Goal: Task Accomplishment & Management: Manage account settings

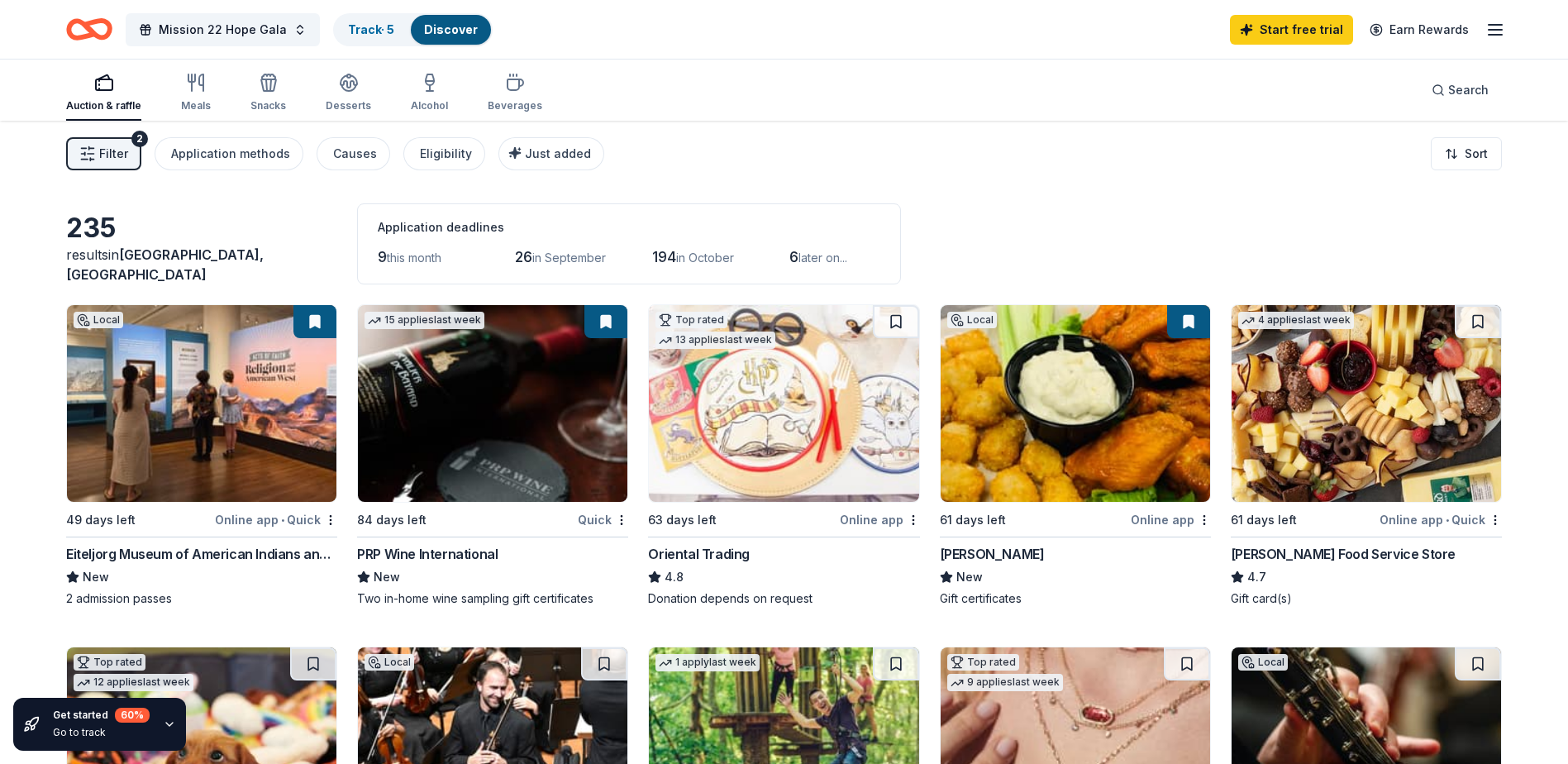
scroll to position [84, 0]
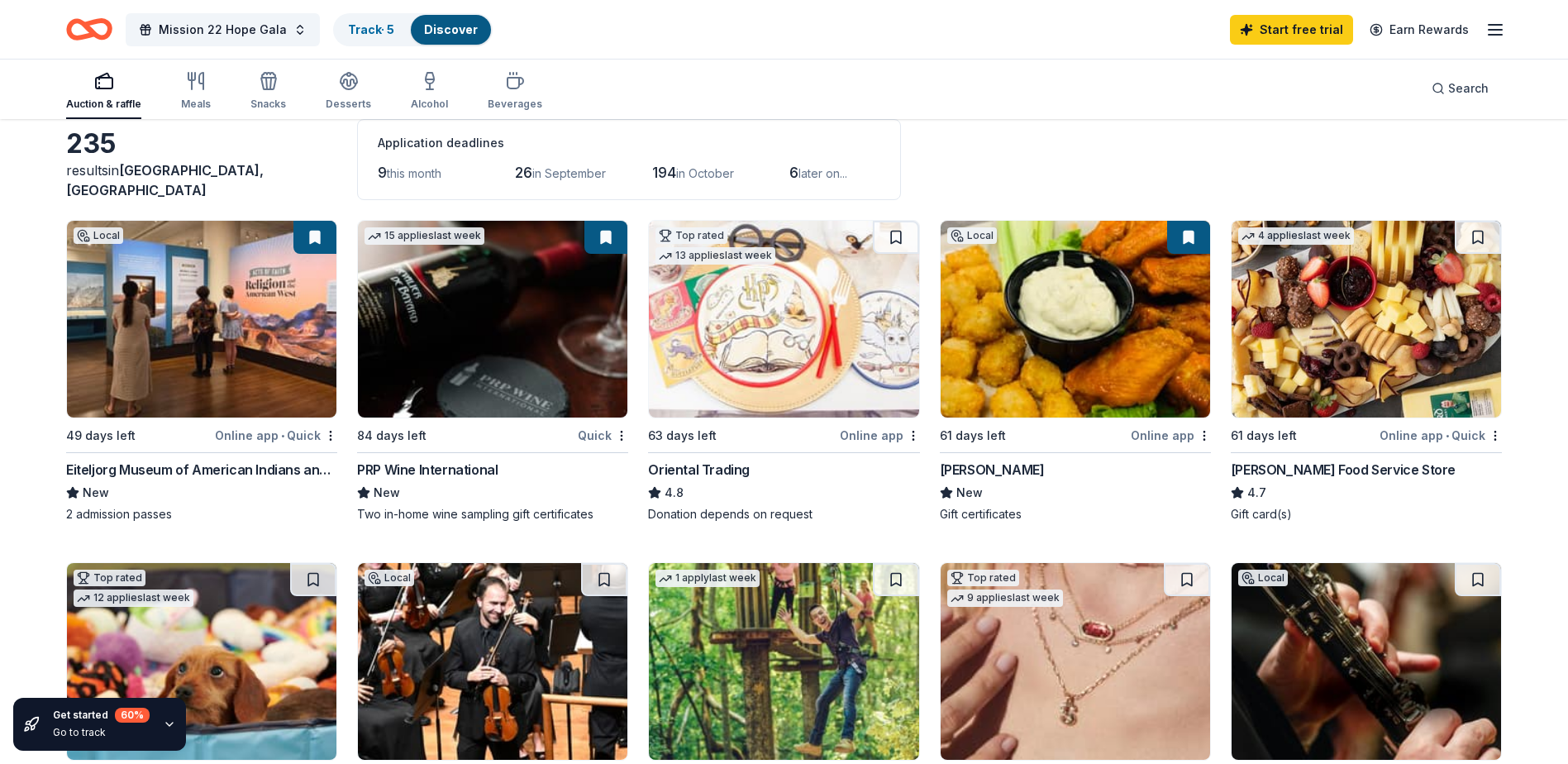
click at [1486, 36] on icon "button" at bounding box center [1496, 30] width 20 height 20
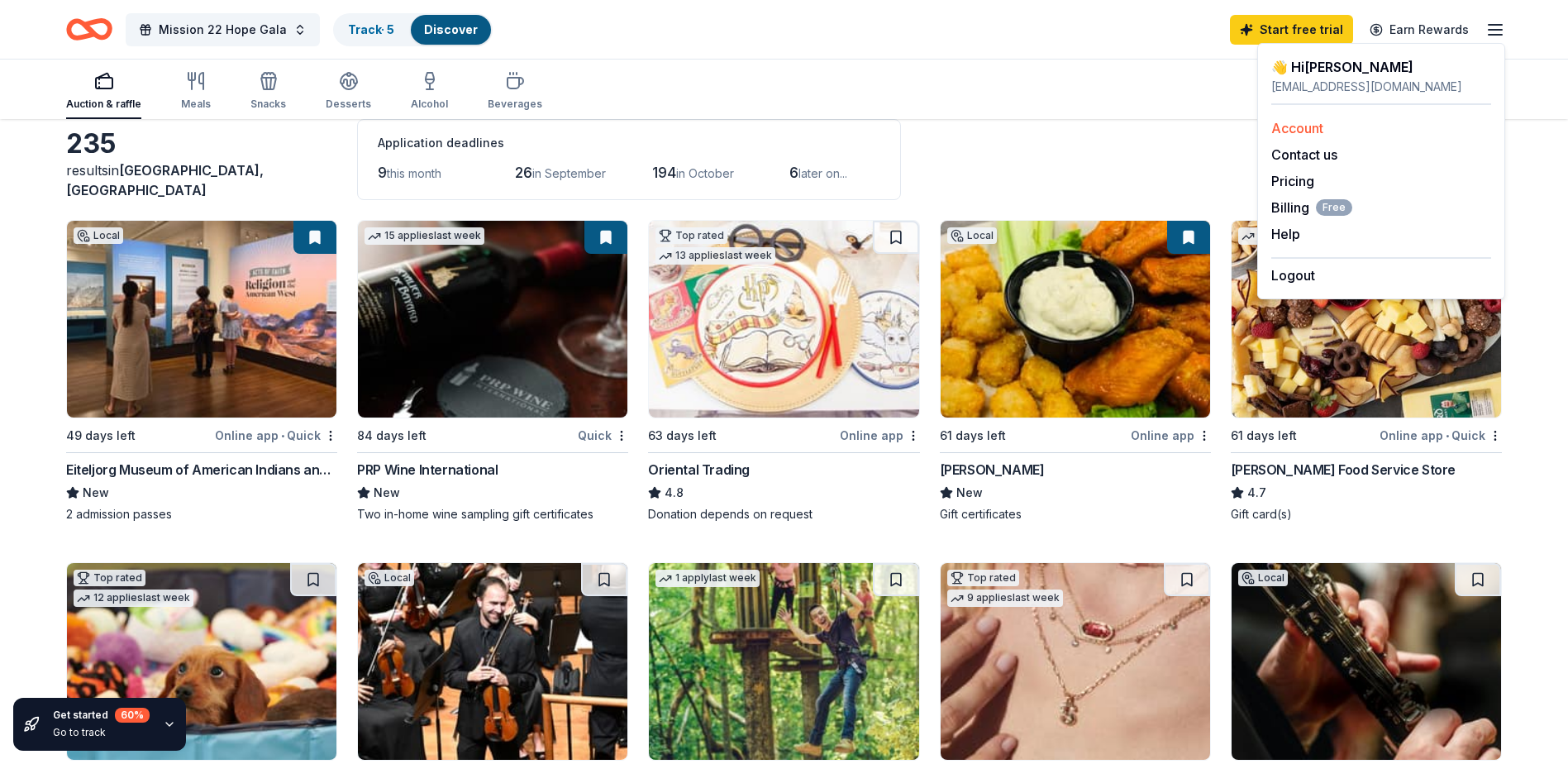
click at [1319, 125] on link "Account" at bounding box center [1297, 128] width 52 height 17
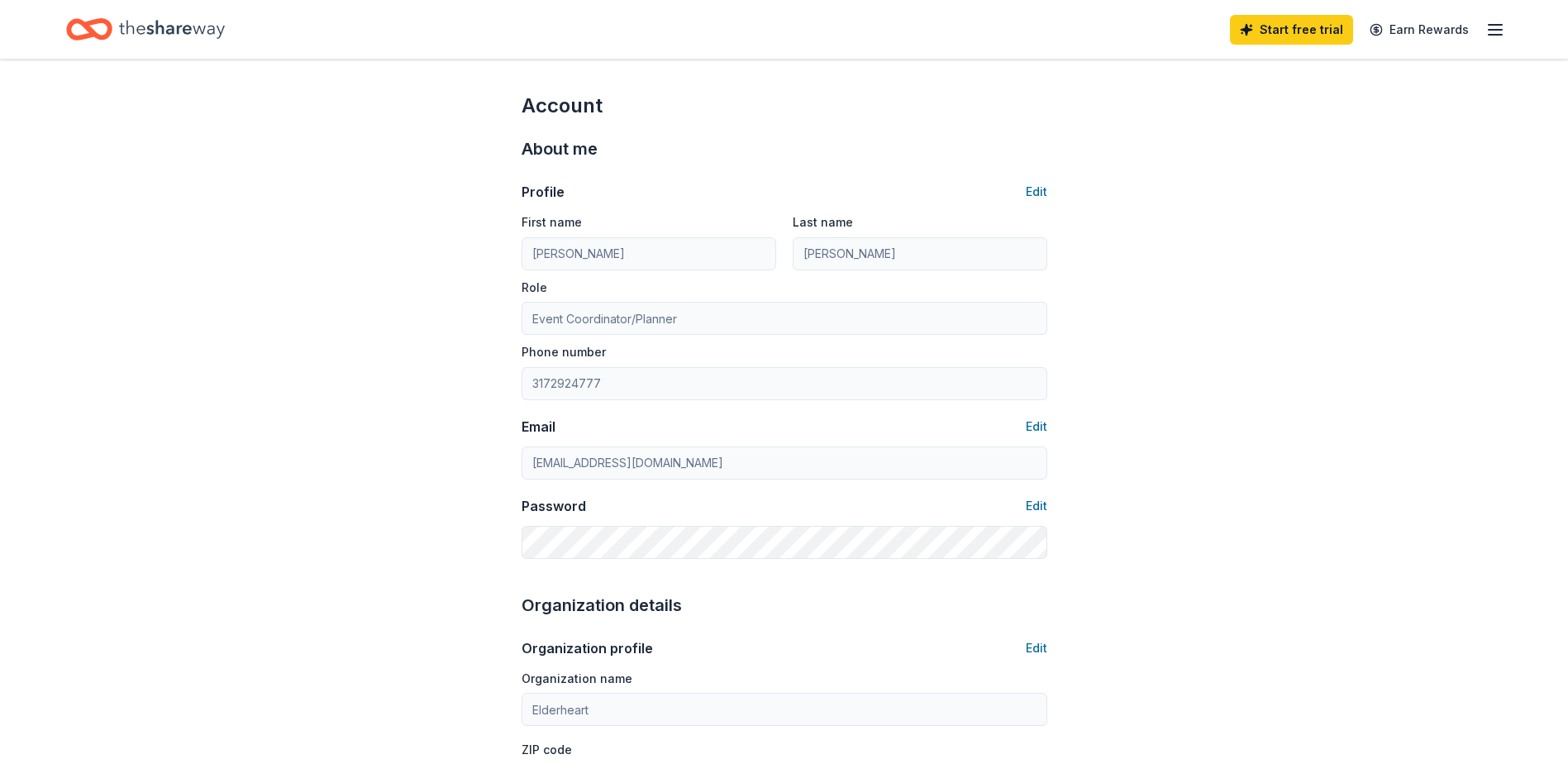
click at [165, 27] on icon "Home" at bounding box center [172, 29] width 106 height 34
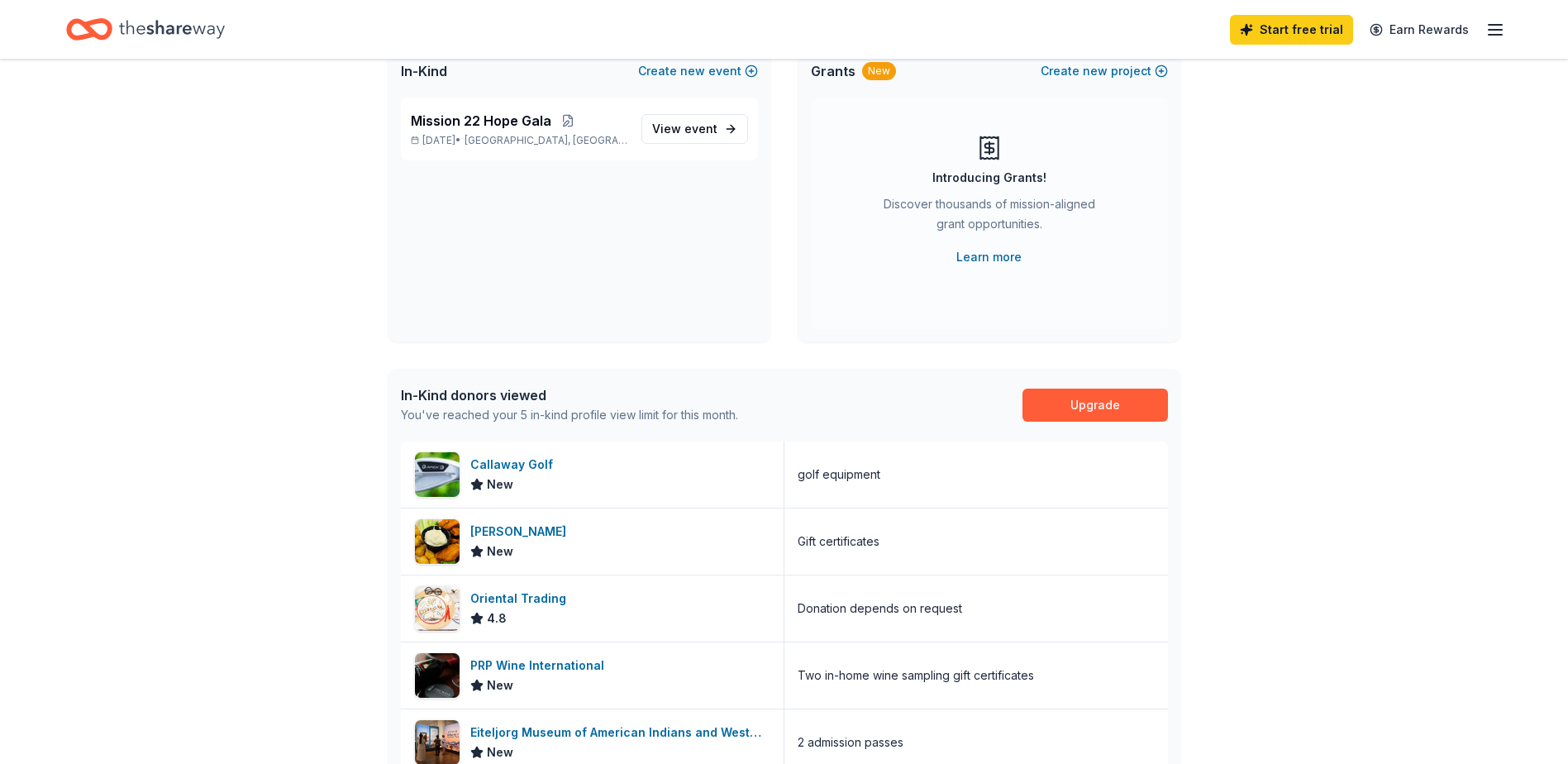
scroll to position [166, 0]
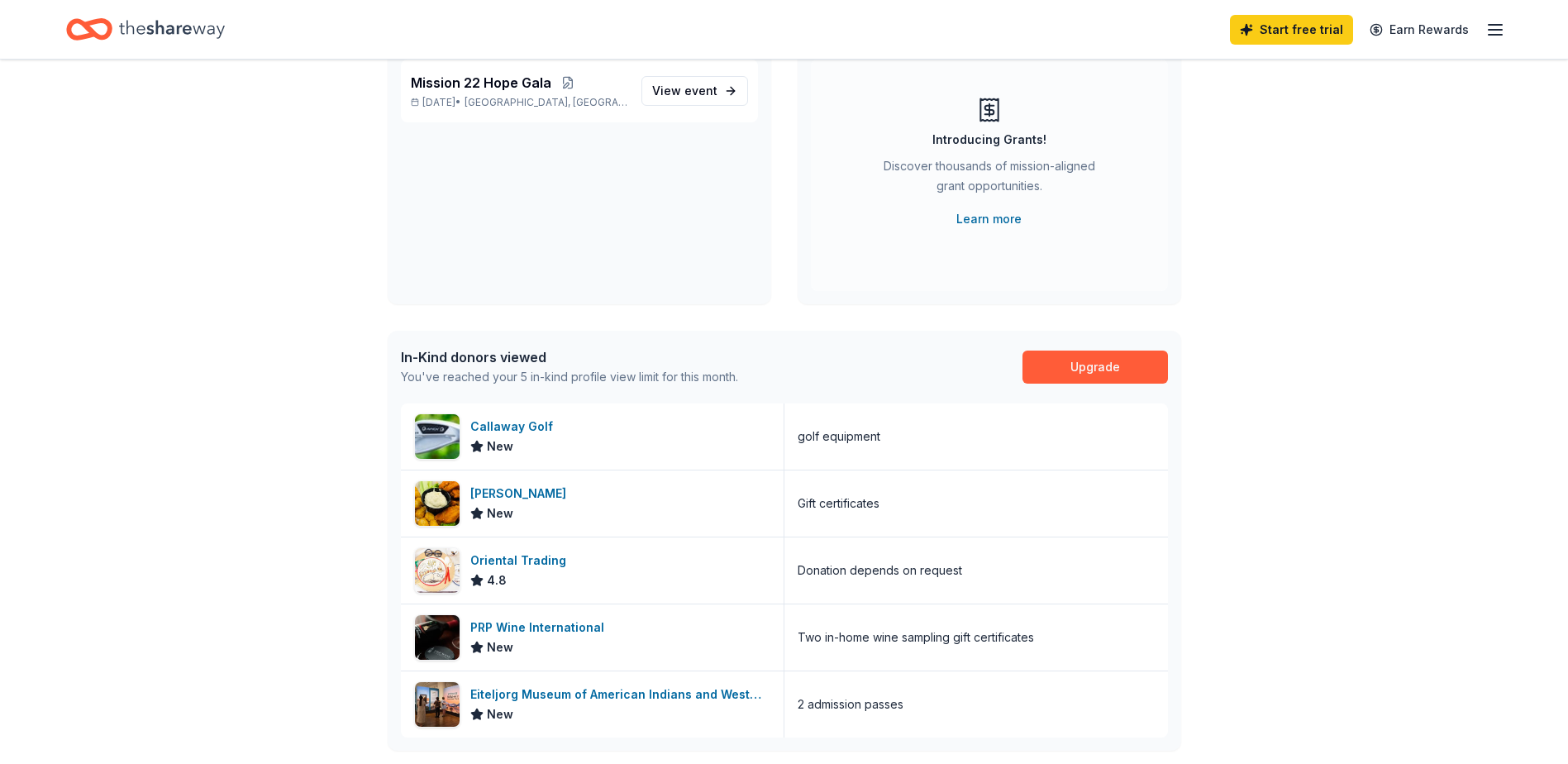
click at [1198, 453] on div "👋 Hi [PERSON_NAME] In-Kind Create new event Mission 22 Hope Gala [DATE] • [GEOG…" at bounding box center [785, 474] width 847 height 1160
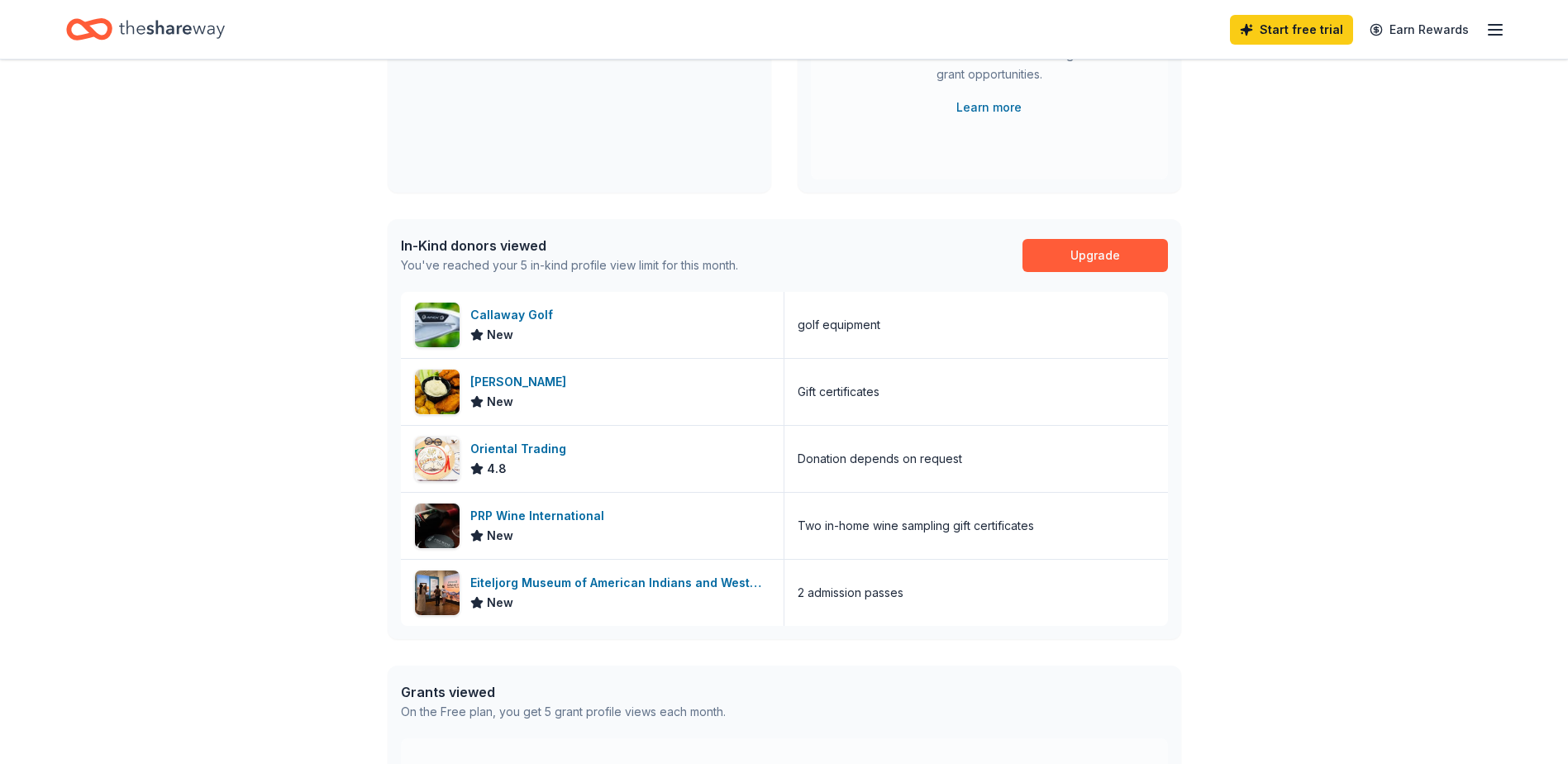
scroll to position [331, 0]
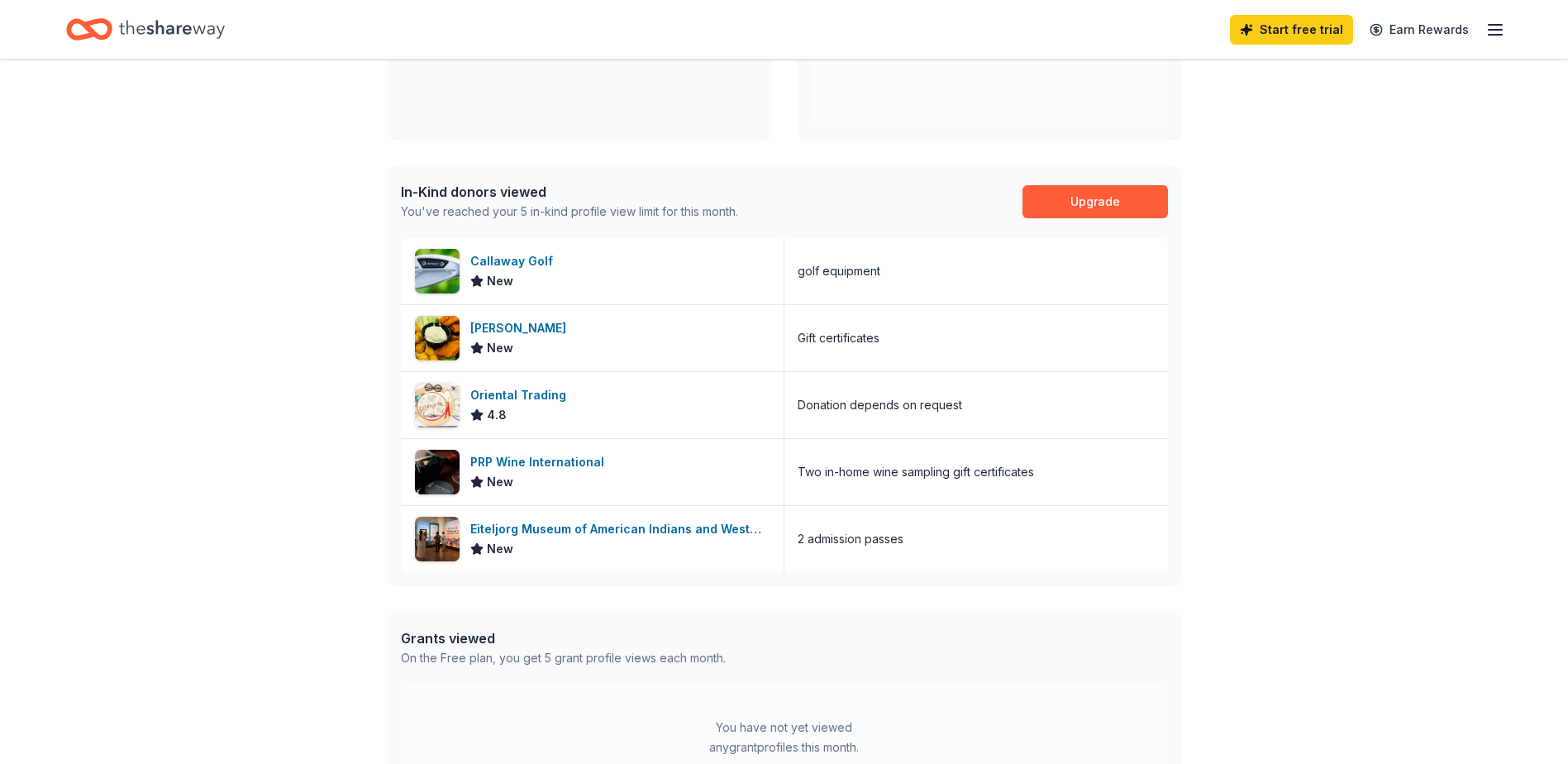
click at [1198, 453] on div "👋 Hi [PERSON_NAME] In-Kind Create new event Mission 22 Hope Gala [DATE] • [GEOG…" at bounding box center [785, 309] width 847 height 1160
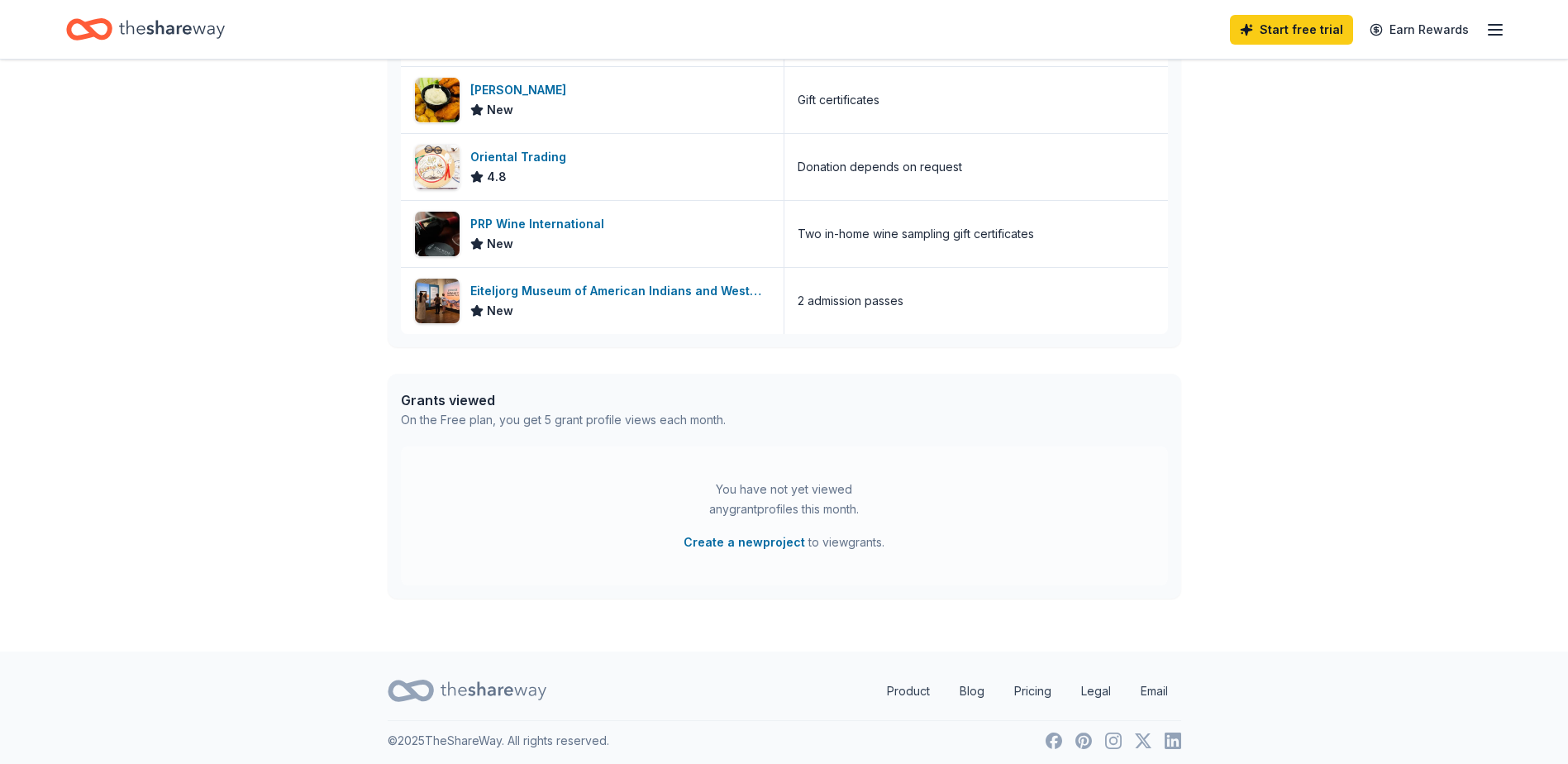
scroll to position [575, 0]
